Goal: Task Accomplishment & Management: Use online tool/utility

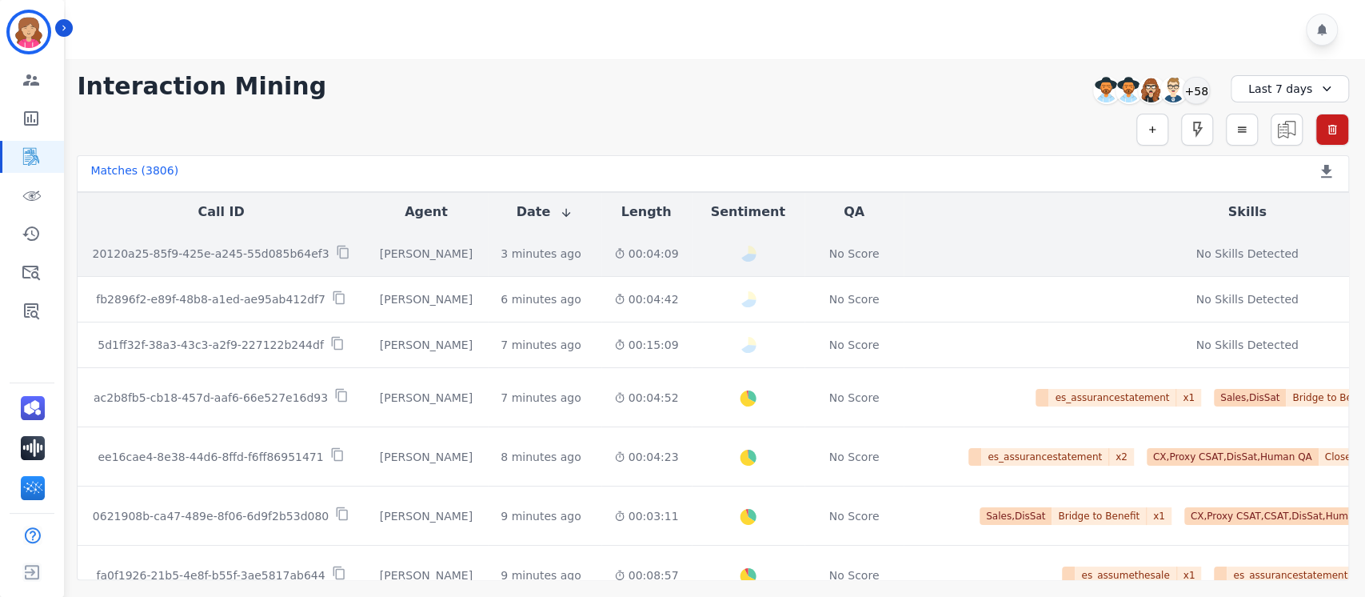
click at [196, 257] on p "20120a25-85f9-425e-a245-55d085b64ef3" at bounding box center [211, 254] width 237 height 16
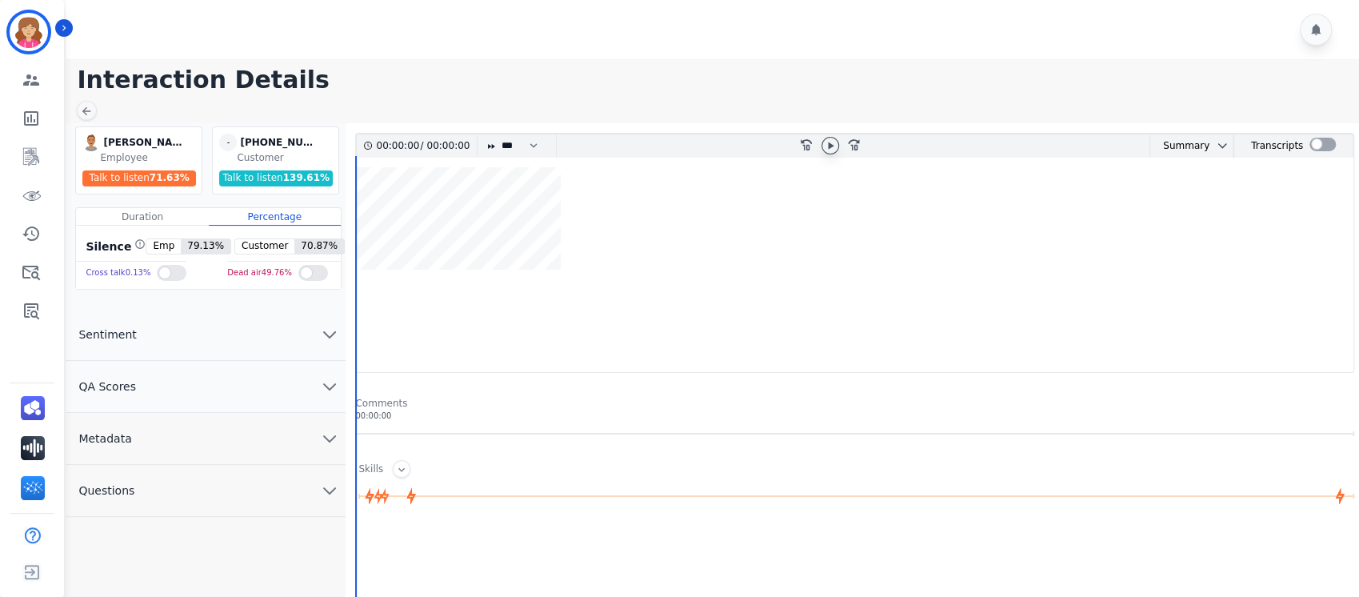
click at [829, 145] on icon at bounding box center [831, 145] width 6 height 7
click at [829, 144] on icon at bounding box center [830, 145] width 13 height 13
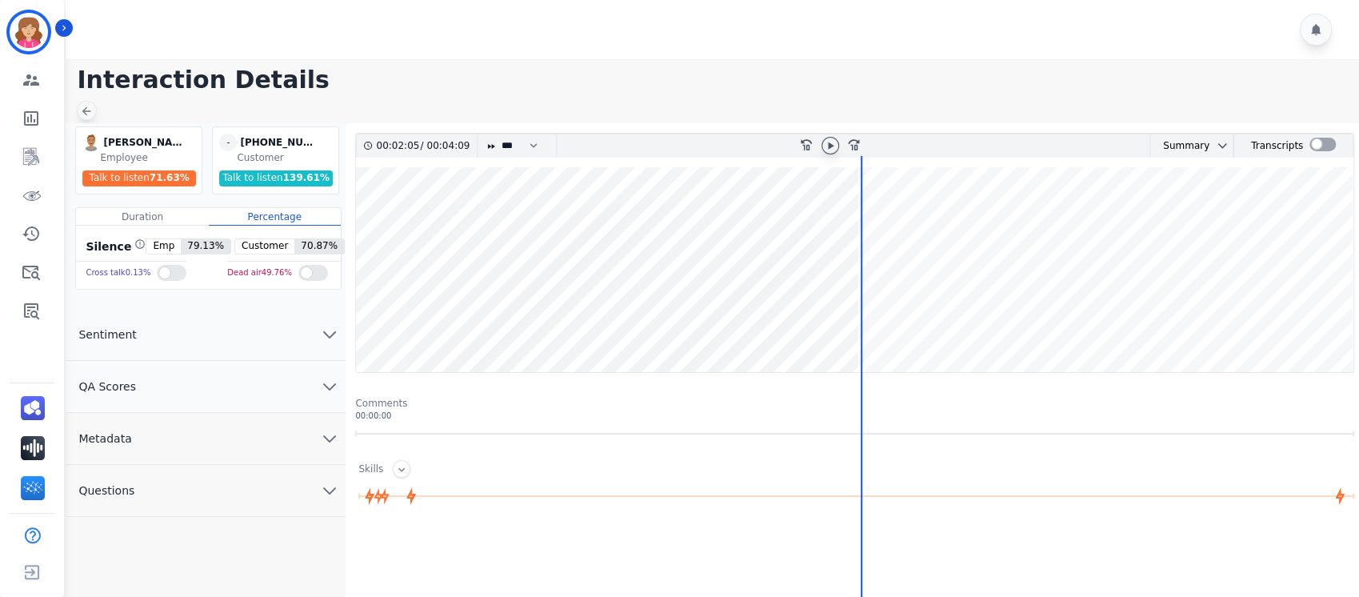
click at [89, 110] on icon at bounding box center [86, 111] width 13 height 13
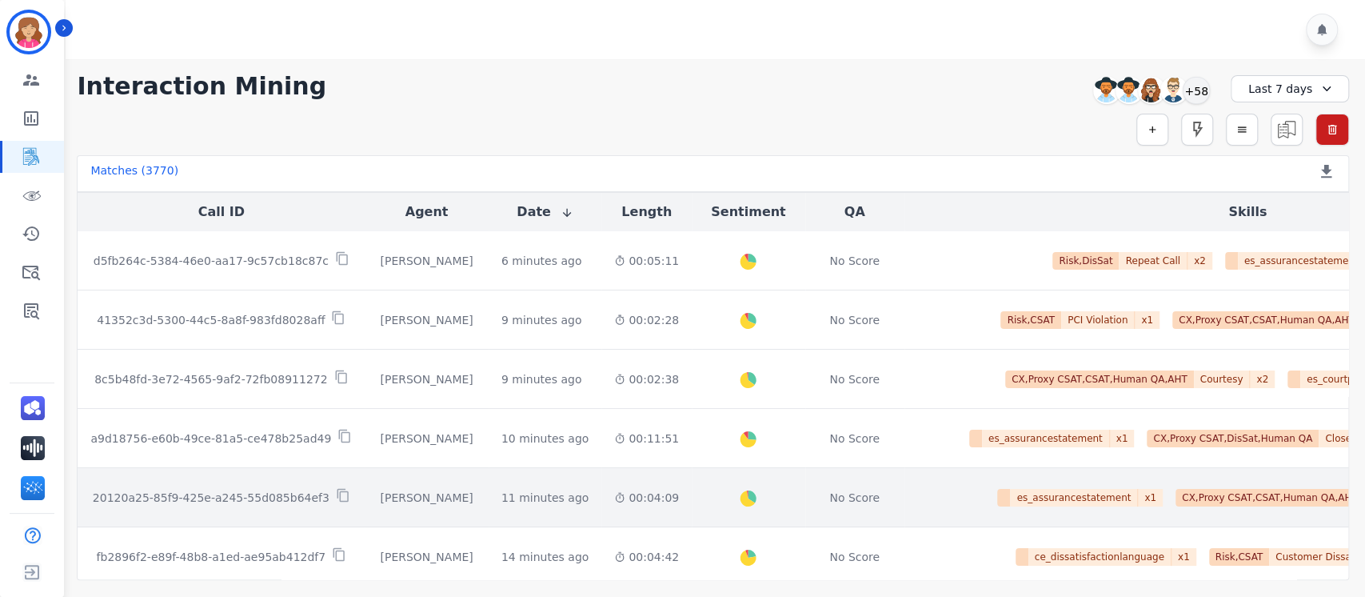
click at [246, 498] on p "20120a25-85f9-425e-a245-55d085b64ef3" at bounding box center [211, 497] width 237 height 16
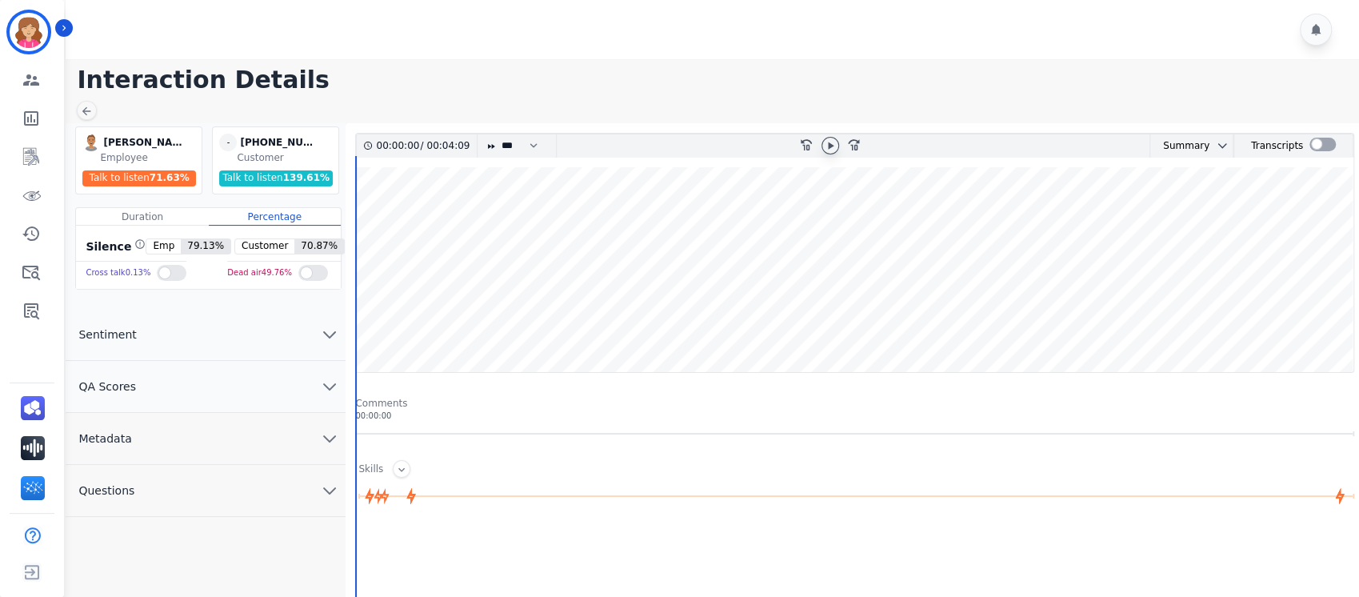
click at [828, 143] on icon at bounding box center [831, 145] width 6 height 7
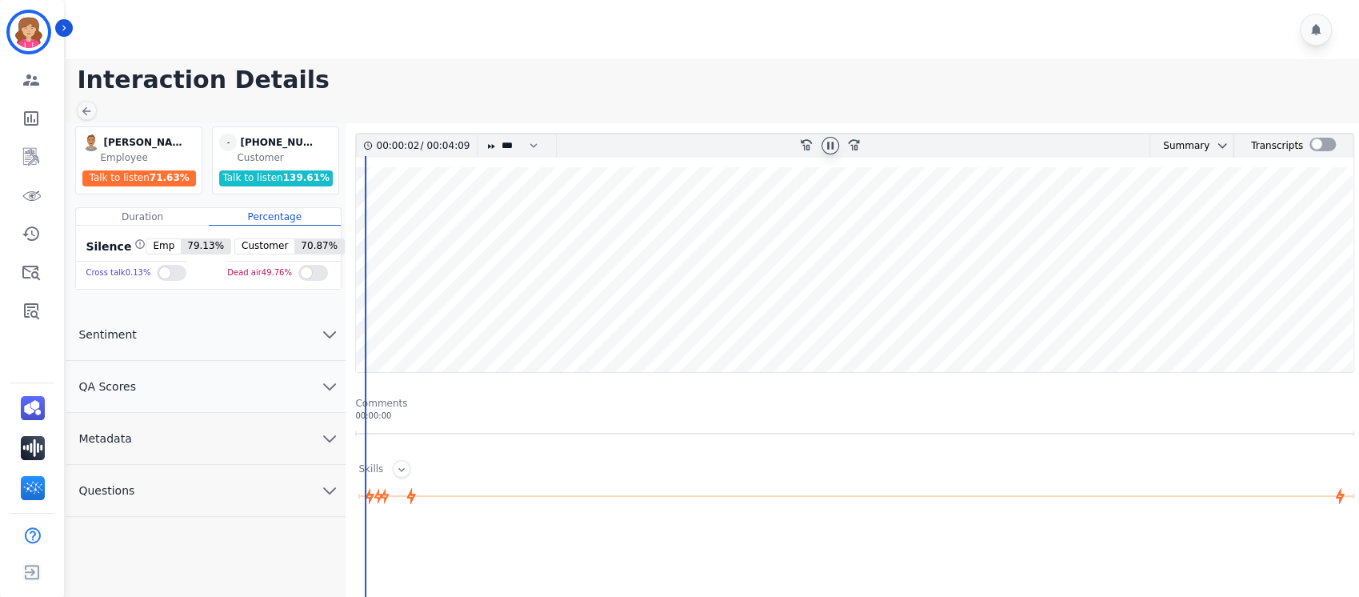
click at [883, 374] on div "00:00:02 / 00:04:09 * * * **** * *** * **** rewind-10 fast-forward-10 Summary A…" at bounding box center [854, 491] width 999 height 717
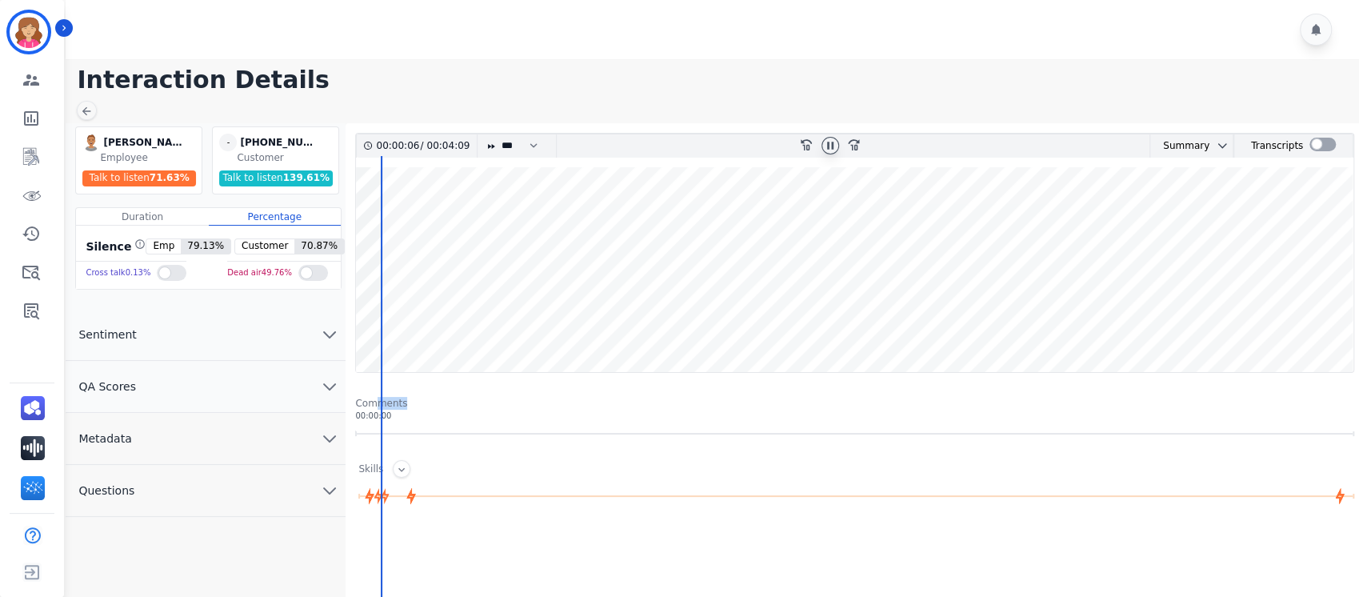
drag, startPoint x: 377, startPoint y: 378, endPoint x: 643, endPoint y: 387, distance: 266.5
click at [643, 387] on div "00:00:06 / 00:04:09 * * * **** * *** * **** rewind-10 fast-forward-10 Summary A…" at bounding box center [854, 491] width 999 height 717
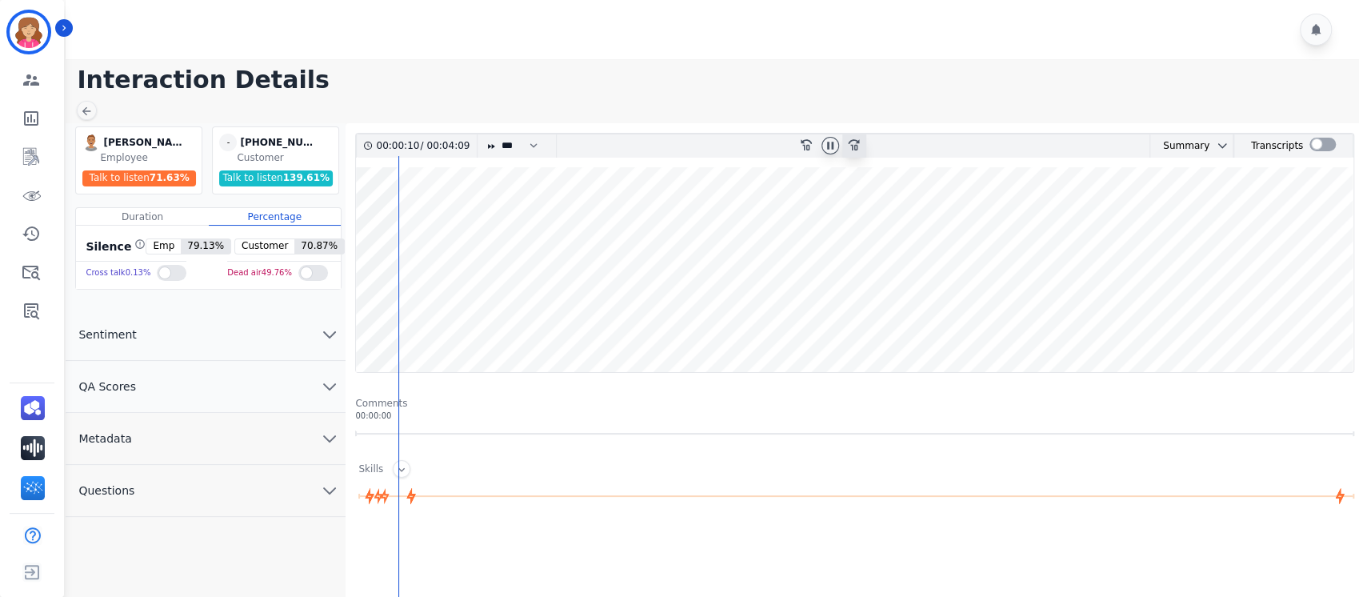
click at [854, 144] on icon "fast-forward-10" at bounding box center [853, 144] width 13 height 13
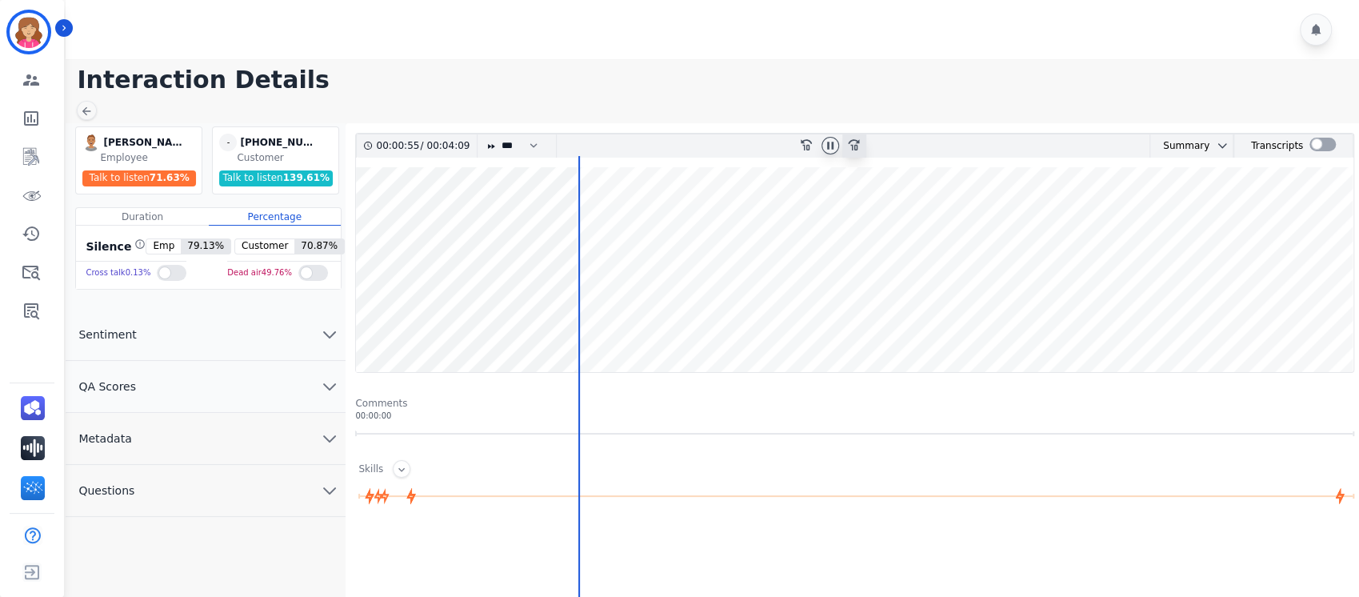
click at [854, 144] on icon "fast-forward-10" at bounding box center [853, 144] width 13 height 13
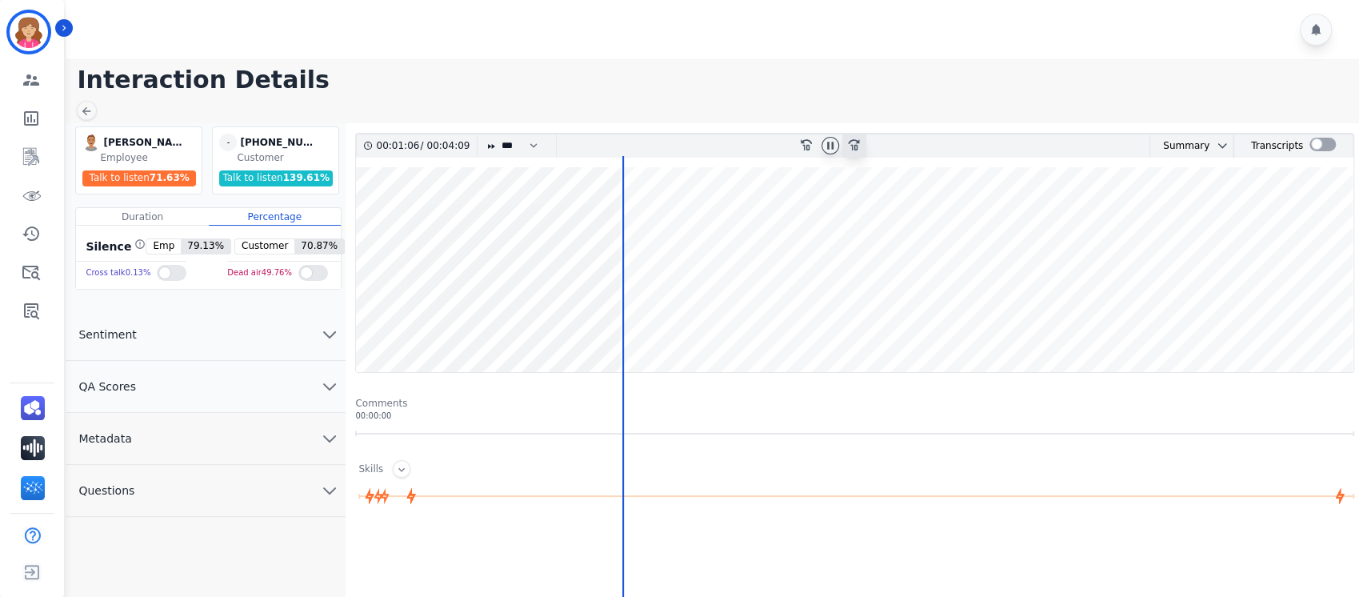
click at [854, 144] on icon "fast-forward-10" at bounding box center [853, 144] width 13 height 13
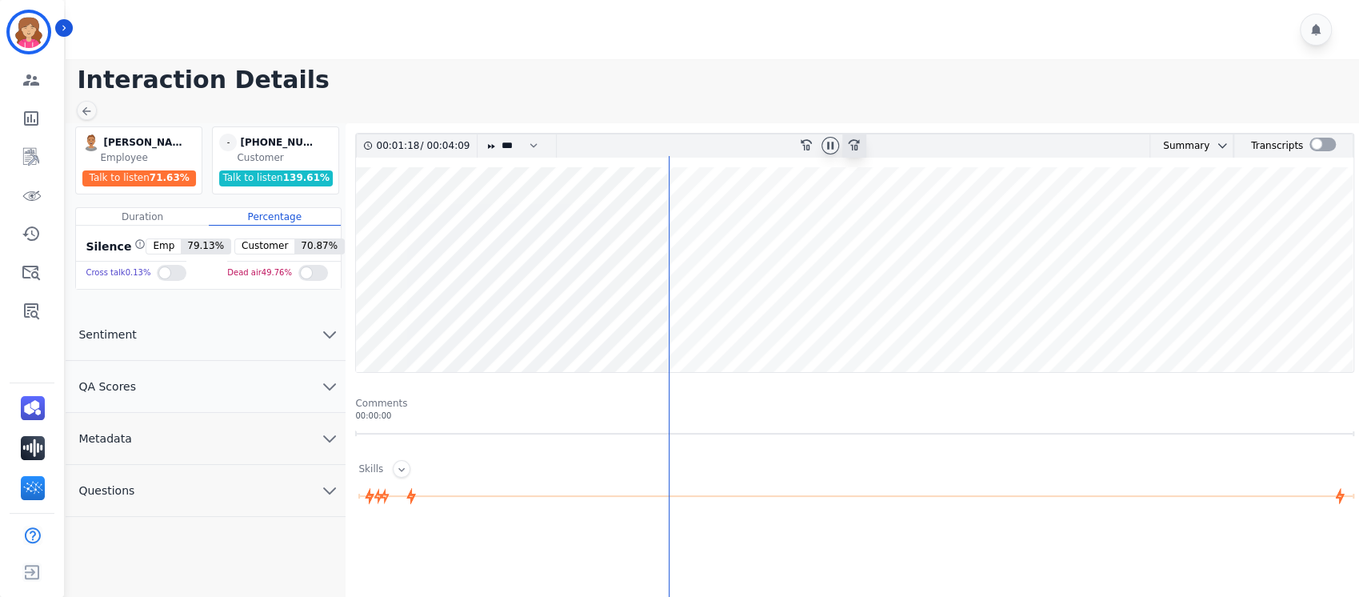
click at [854, 144] on icon "fast-forward-10" at bounding box center [853, 144] width 13 height 13
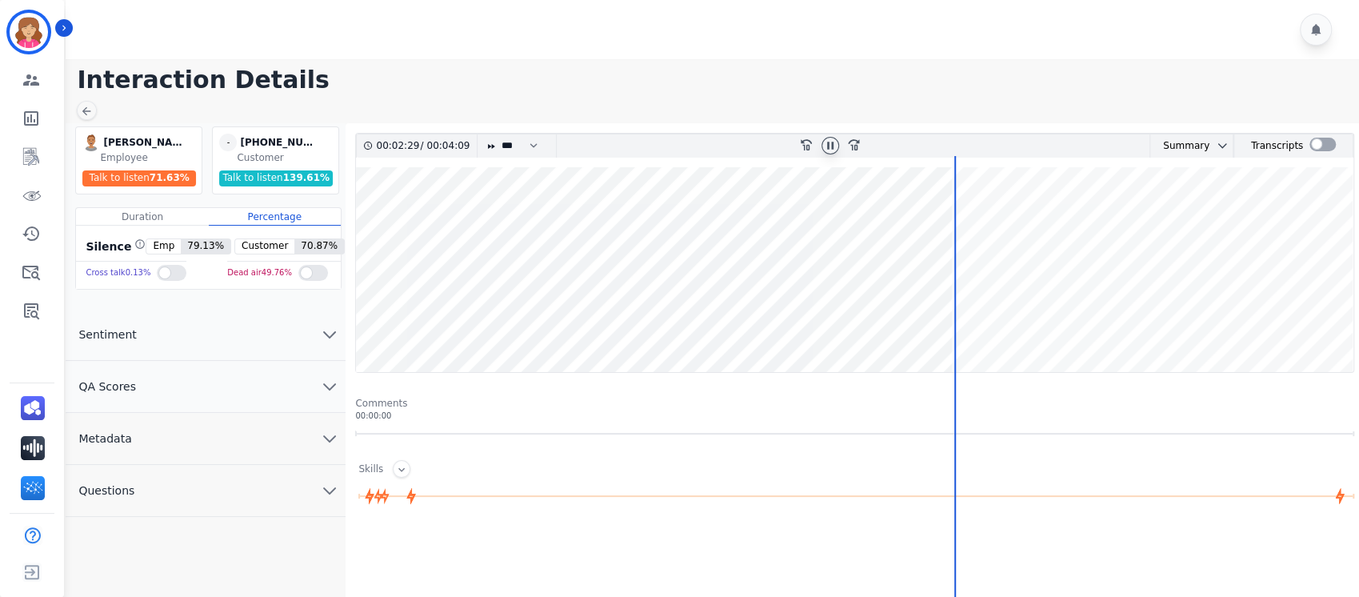
click at [829, 143] on icon at bounding box center [830, 145] width 13 height 13
click at [831, 143] on icon at bounding box center [830, 145] width 13 height 13
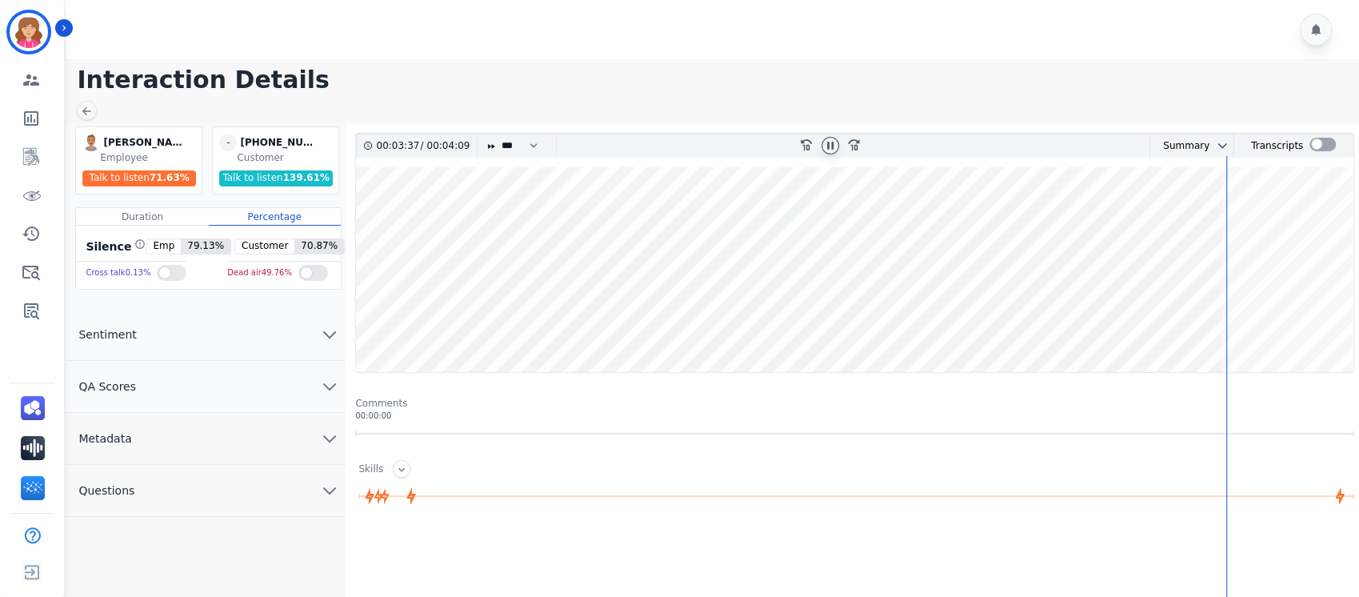
click at [830, 140] on icon at bounding box center [830, 145] width 13 height 13
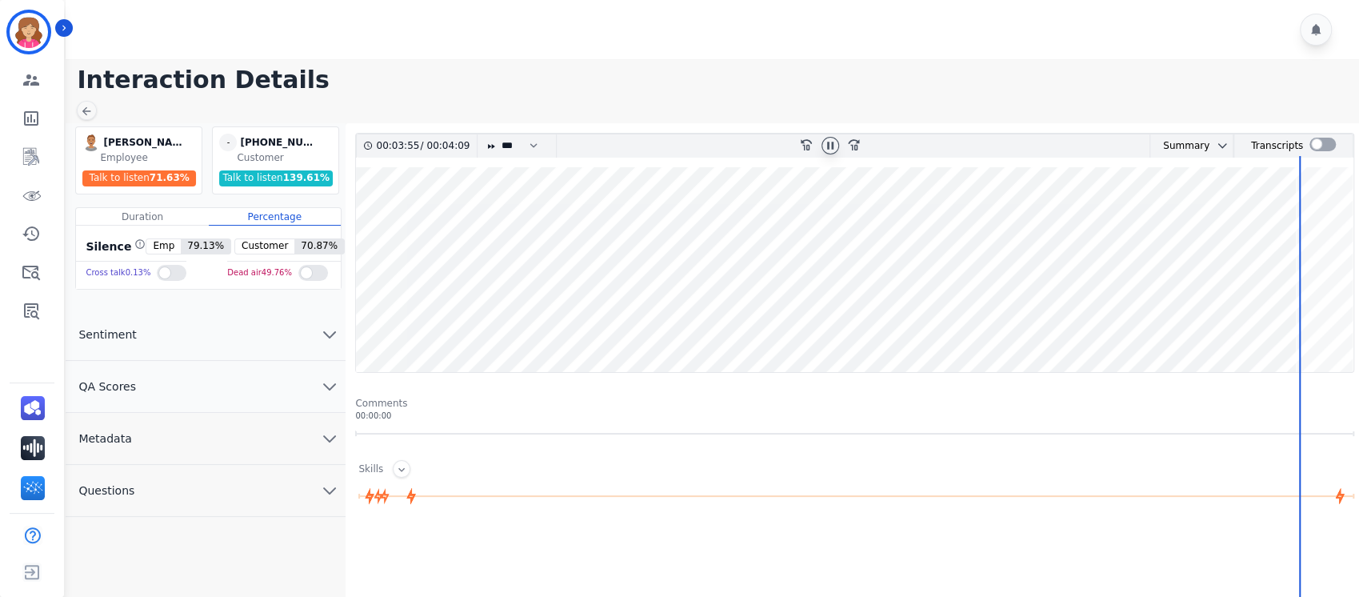
click at [830, 140] on icon at bounding box center [830, 145] width 13 height 13
click at [831, 142] on icon at bounding box center [830, 145] width 13 height 13
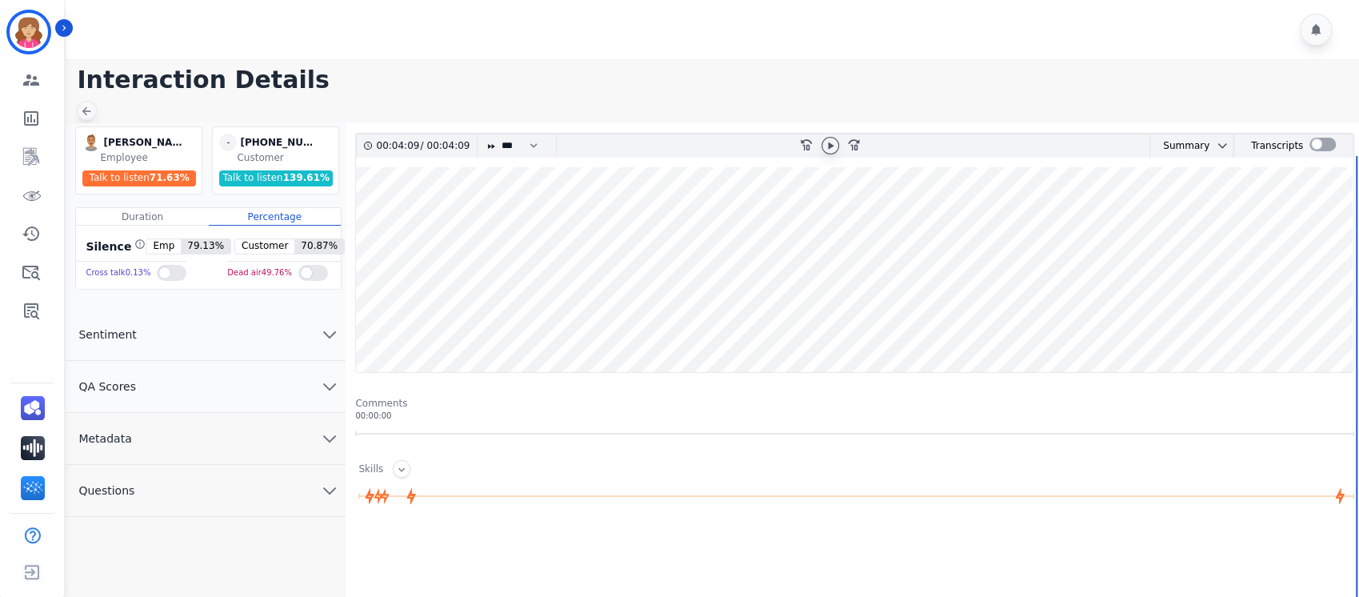
click at [86, 110] on icon at bounding box center [86, 111] width 13 height 13
